Goal: Task Accomplishment & Management: Manage account settings

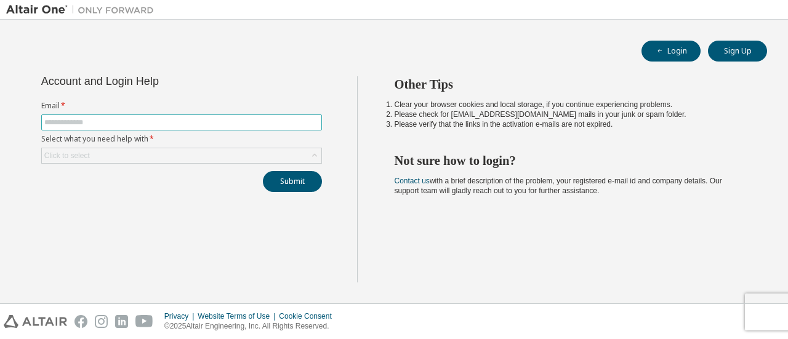
click at [187, 118] on input "text" at bounding box center [181, 123] width 275 height 10
click at [188, 152] on div "Click to select" at bounding box center [182, 155] width 280 height 15
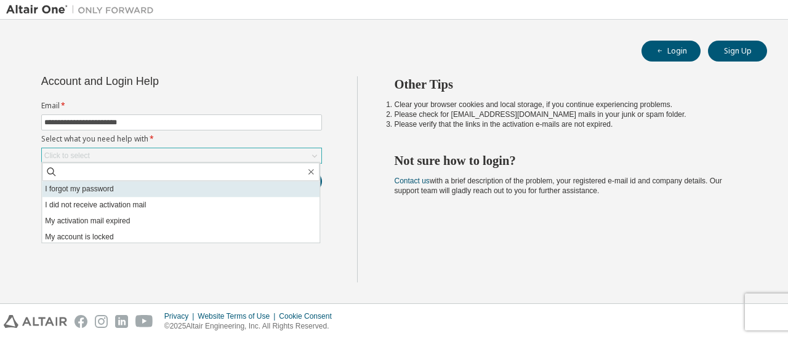
click at [158, 187] on li "I forgot my password" at bounding box center [181, 189] width 278 height 16
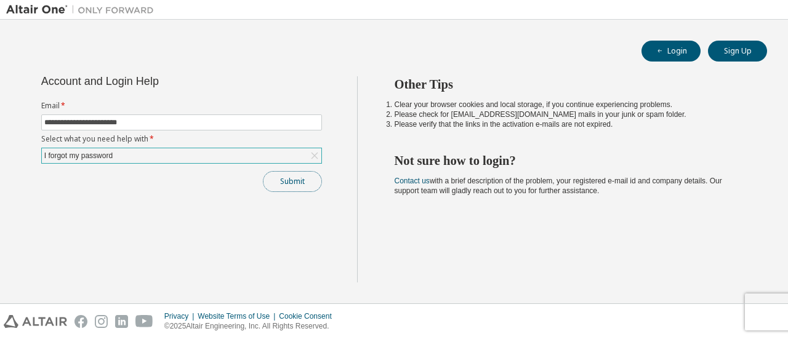
click at [290, 176] on button "Submit" at bounding box center [292, 181] width 59 height 21
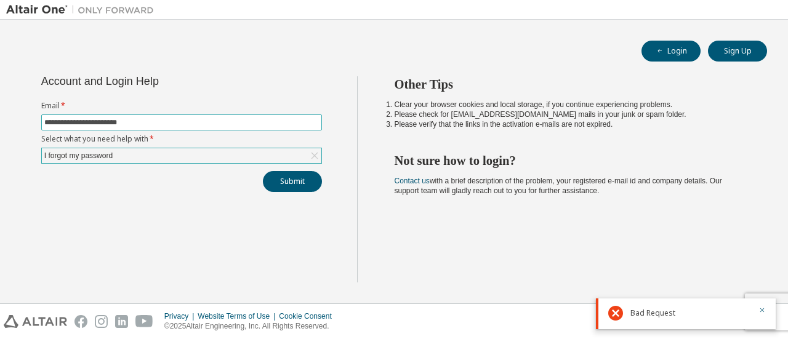
click at [307, 121] on input "**********" at bounding box center [181, 123] width 275 height 10
type input "*"
type input "**********"
click at [302, 182] on button "Submit" at bounding box center [292, 181] width 59 height 21
click at [668, 55] on button "Login" at bounding box center [671, 51] width 59 height 21
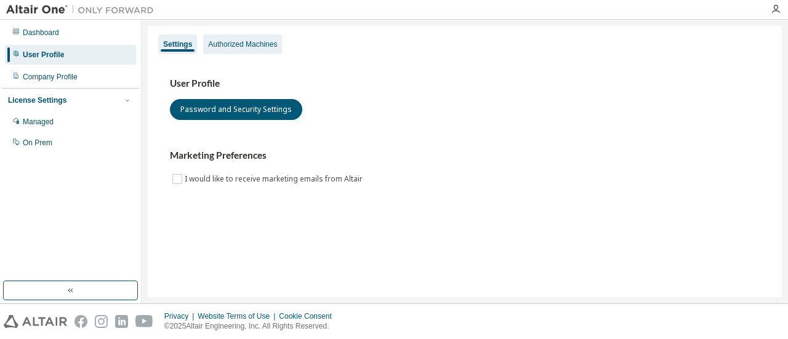
click at [223, 44] on div "Authorized Machines" at bounding box center [242, 44] width 69 height 10
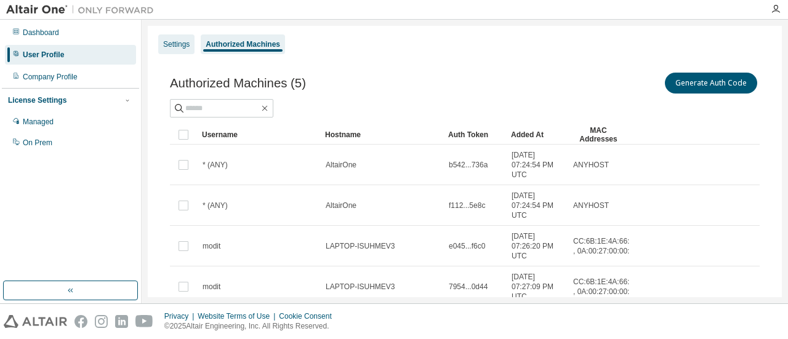
click at [169, 47] on div "Settings" at bounding box center [176, 44] width 26 height 10
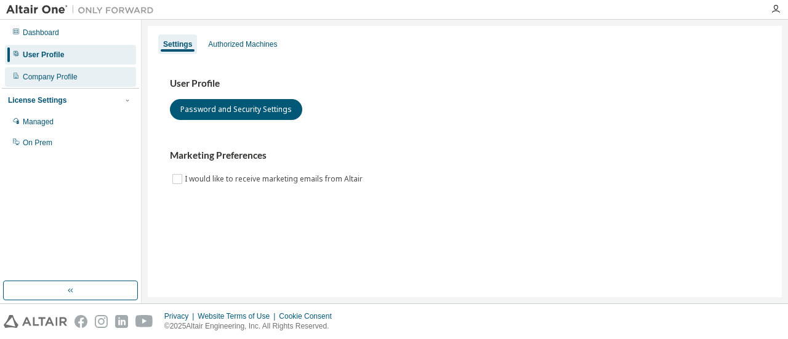
click at [75, 86] on div "Company Profile" at bounding box center [70, 77] width 131 height 20
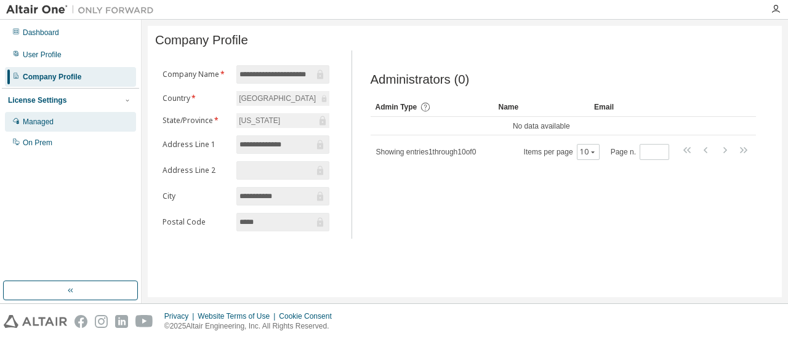
click at [67, 120] on div "Managed" at bounding box center [70, 122] width 131 height 20
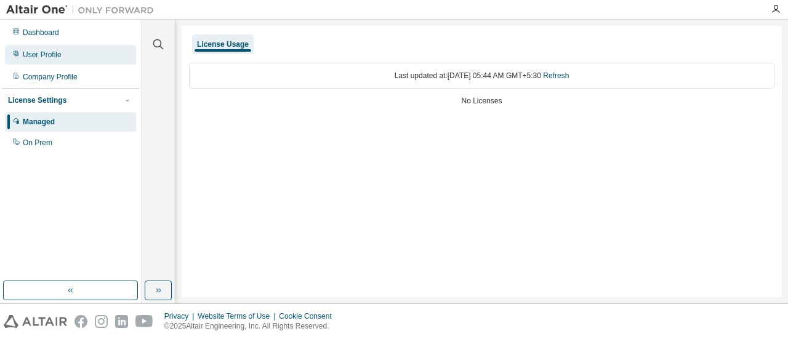
click at [67, 56] on div "User Profile" at bounding box center [70, 55] width 131 height 20
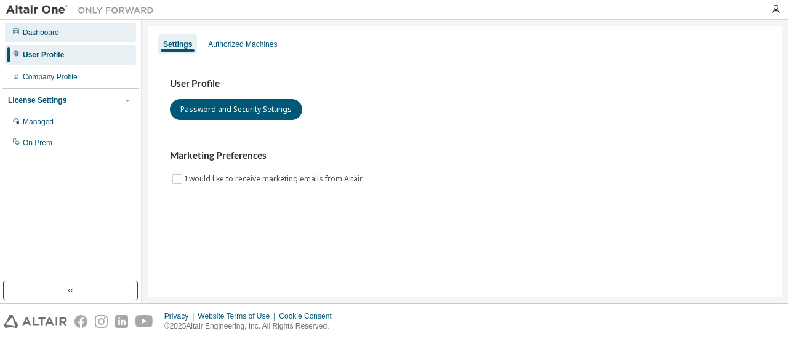
click at [65, 39] on div "Dashboard" at bounding box center [70, 33] width 131 height 20
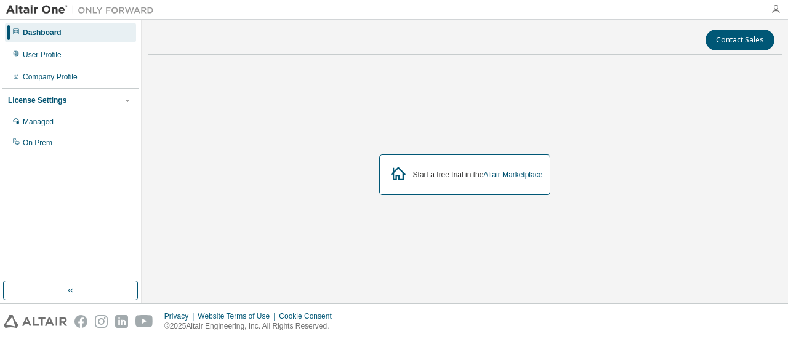
click at [774, 6] on icon "button" at bounding box center [776, 9] width 10 height 10
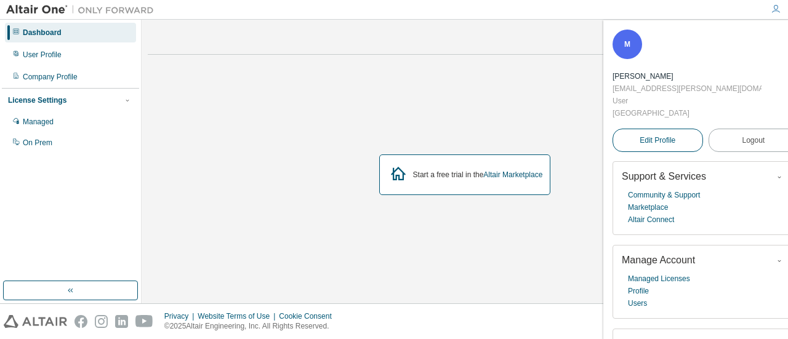
click at [660, 129] on link "Edit Profile" at bounding box center [658, 140] width 91 height 23
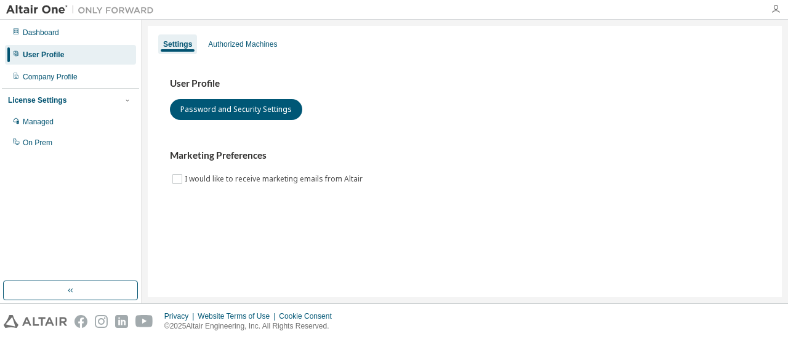
click at [777, 9] on div at bounding box center [776, 9] width 25 height 10
click at [777, 9] on icon "button" at bounding box center [776, 9] width 10 height 10
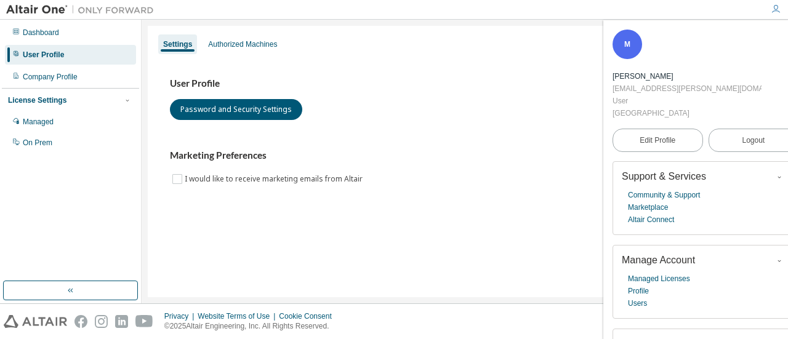
scroll to position [48, 0]
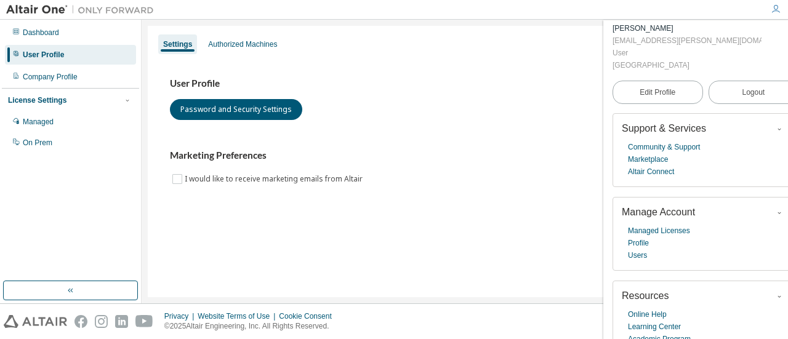
click at [776, 209] on icon "button" at bounding box center [779, 212] width 7 height 7
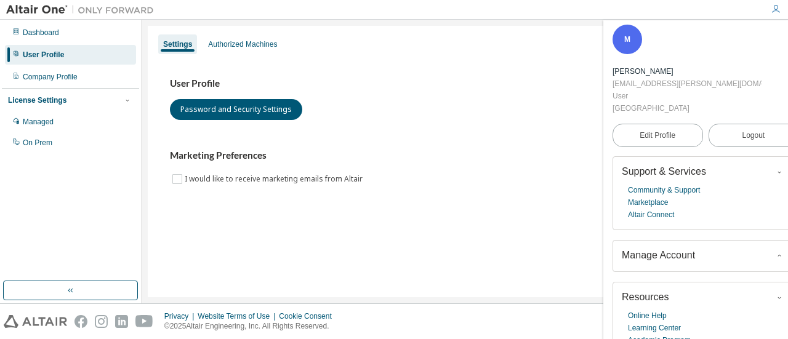
click at [776, 253] on icon "button" at bounding box center [779, 256] width 7 height 7
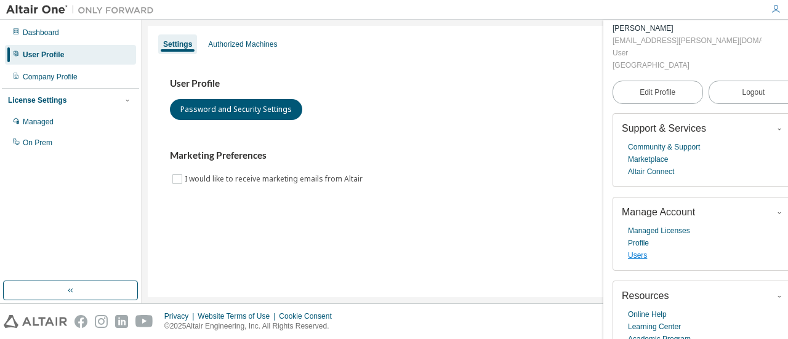
click at [638, 249] on link "Users" at bounding box center [637, 255] width 19 height 12
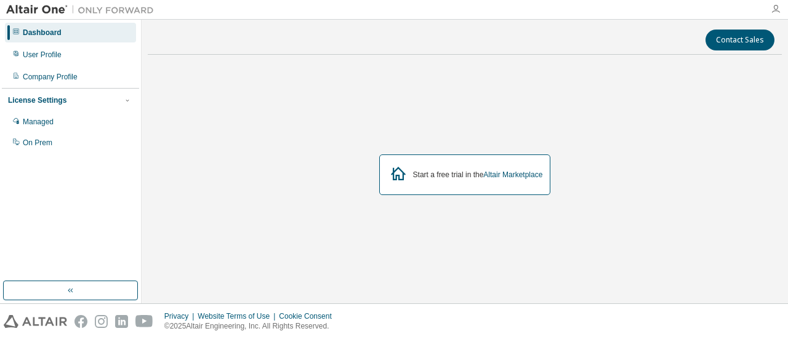
click at [777, 11] on icon "button" at bounding box center [776, 9] width 10 height 10
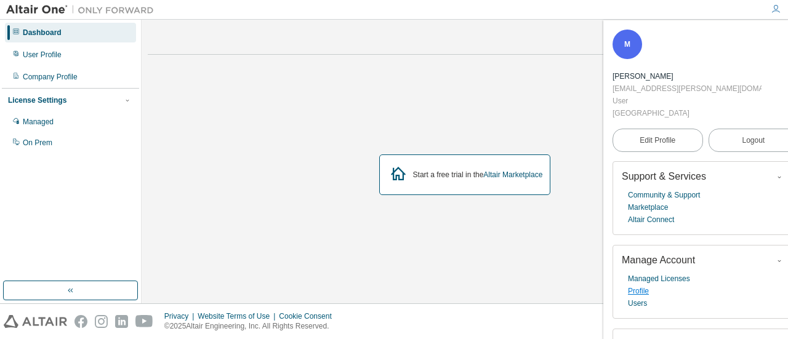
click at [641, 285] on link "Profile" at bounding box center [638, 291] width 21 height 12
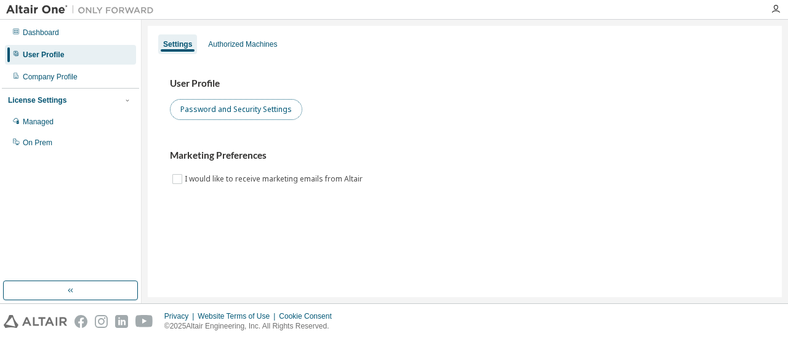
click at [273, 110] on button "Password and Security Settings" at bounding box center [236, 109] width 132 height 21
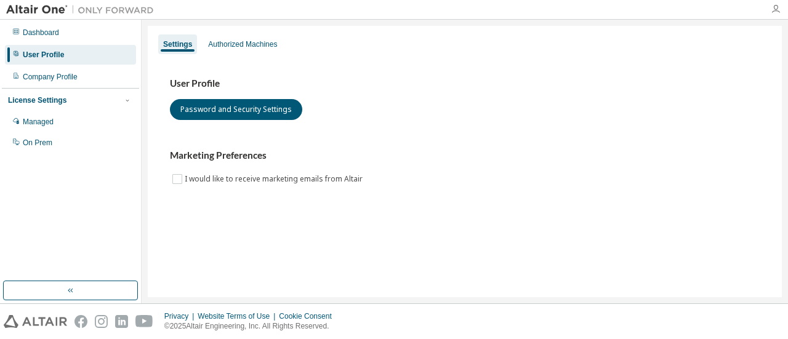
click at [775, 10] on icon "button" at bounding box center [776, 9] width 10 height 10
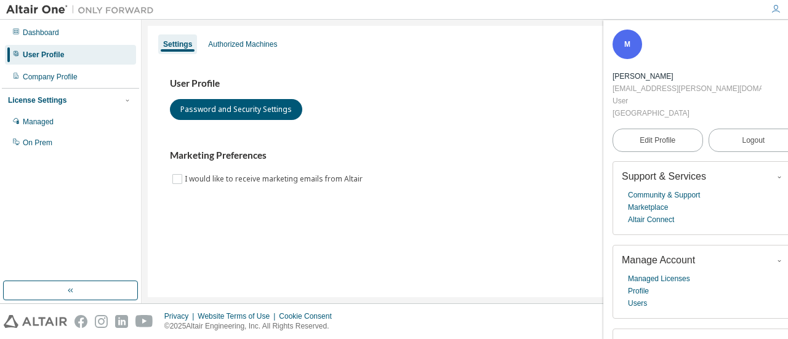
click at [788, 39] on icon "button" at bounding box center [791, 37] width 7 height 7
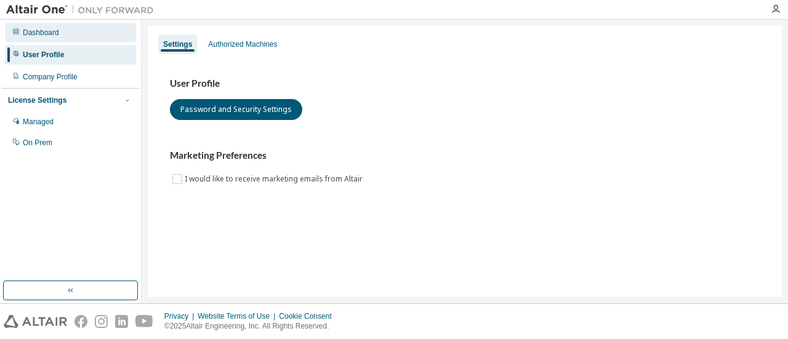
click at [43, 36] on div "Dashboard" at bounding box center [41, 33] width 36 height 10
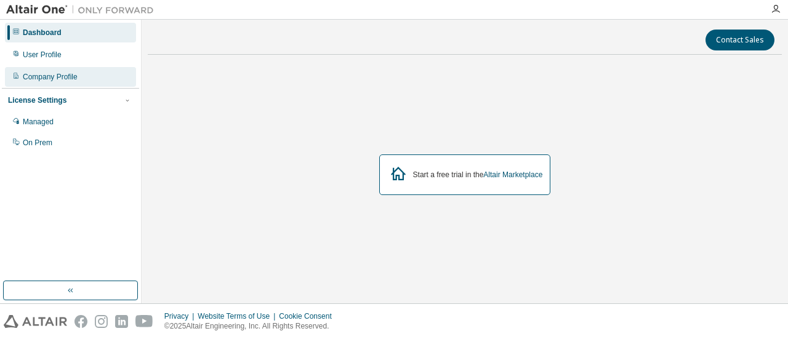
click at [48, 67] on div "Company Profile" at bounding box center [70, 77] width 131 height 20
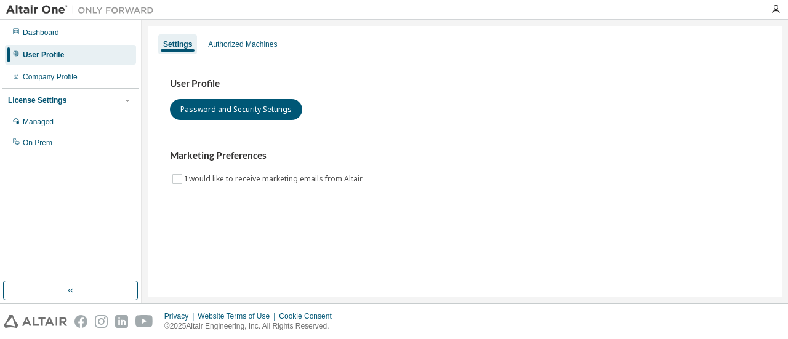
click at [781, 10] on div at bounding box center [776, 9] width 25 height 10
click at [775, 7] on icon "button" at bounding box center [776, 9] width 10 height 10
